Goal: Task Accomplishment & Management: Manage account settings

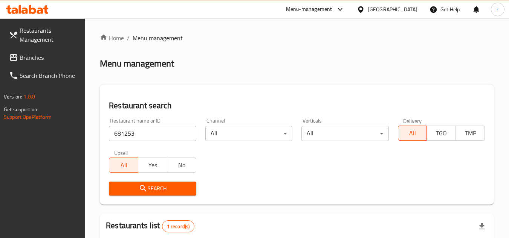
scroll to position [22, 0]
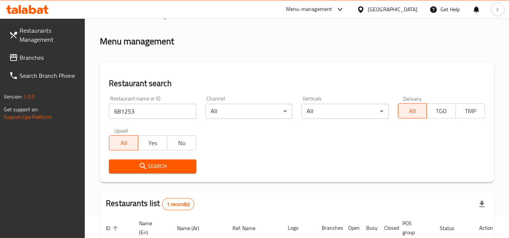
click at [32, 58] on span "Branches" at bounding box center [50, 57] width 60 height 9
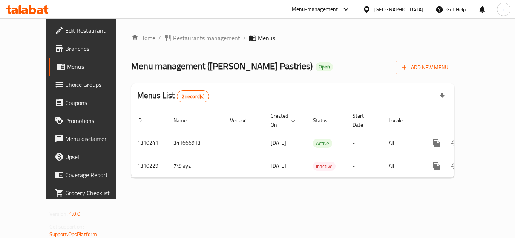
click at [183, 38] on span "Restaurants management" at bounding box center [206, 38] width 67 height 9
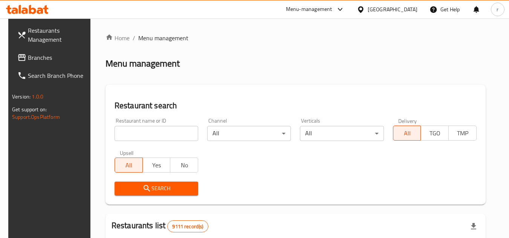
click at [154, 190] on span "Search" at bounding box center [157, 188] width 72 height 9
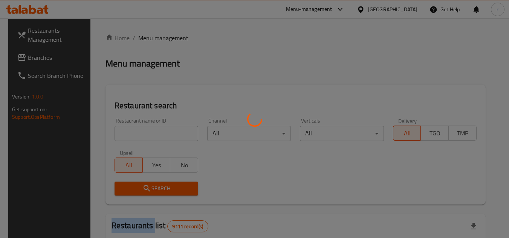
click at [154, 190] on div at bounding box center [254, 119] width 509 height 238
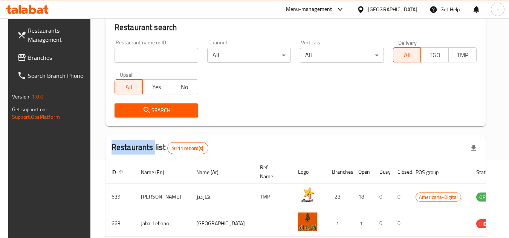
scroll to position [75, 0]
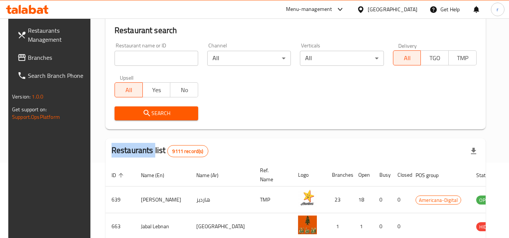
click at [155, 61] on input "search" at bounding box center [157, 58] width 84 height 15
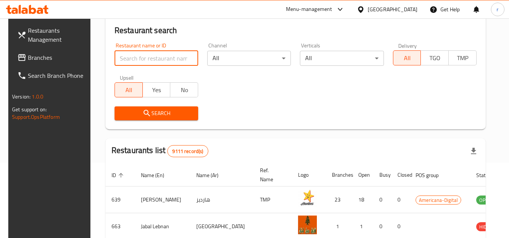
paste input "705387"
type input "705387"
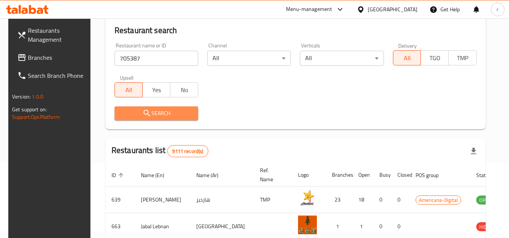
click at [147, 112] on icon "submit" at bounding box center [146, 113] width 9 height 9
click at [147, 112] on div at bounding box center [254, 119] width 509 height 238
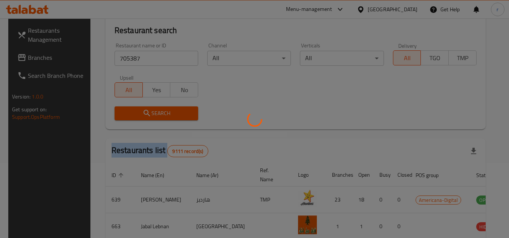
click at [147, 112] on div at bounding box center [254, 119] width 509 height 238
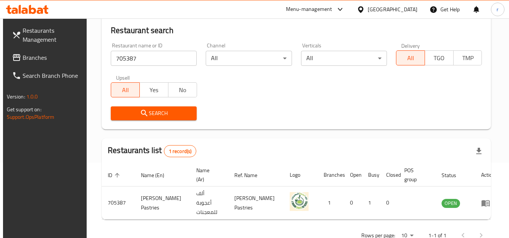
click at [404, 9] on div "[GEOGRAPHIC_DATA]" at bounding box center [393, 9] width 50 height 8
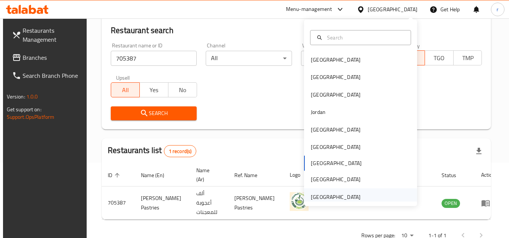
click at [335, 195] on div "[GEOGRAPHIC_DATA]" at bounding box center [336, 197] width 50 height 8
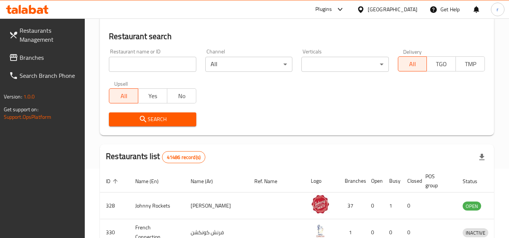
scroll to position [75, 0]
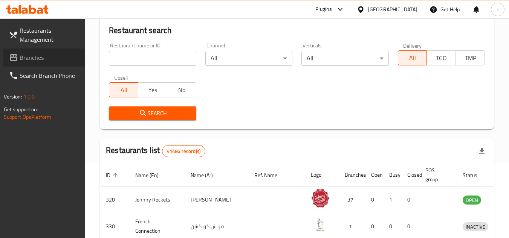
click at [34, 62] on span "Branches" at bounding box center [50, 57] width 60 height 9
